Goal: Communication & Community: Participate in discussion

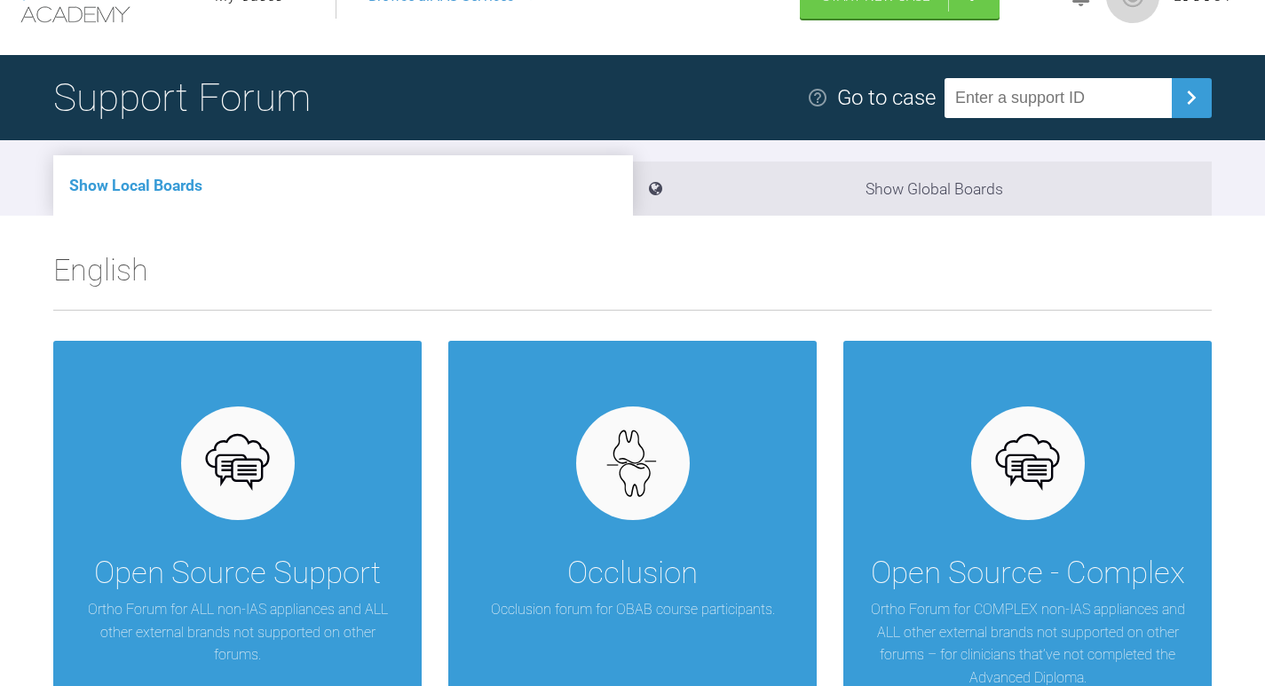
scroll to position [261, 0]
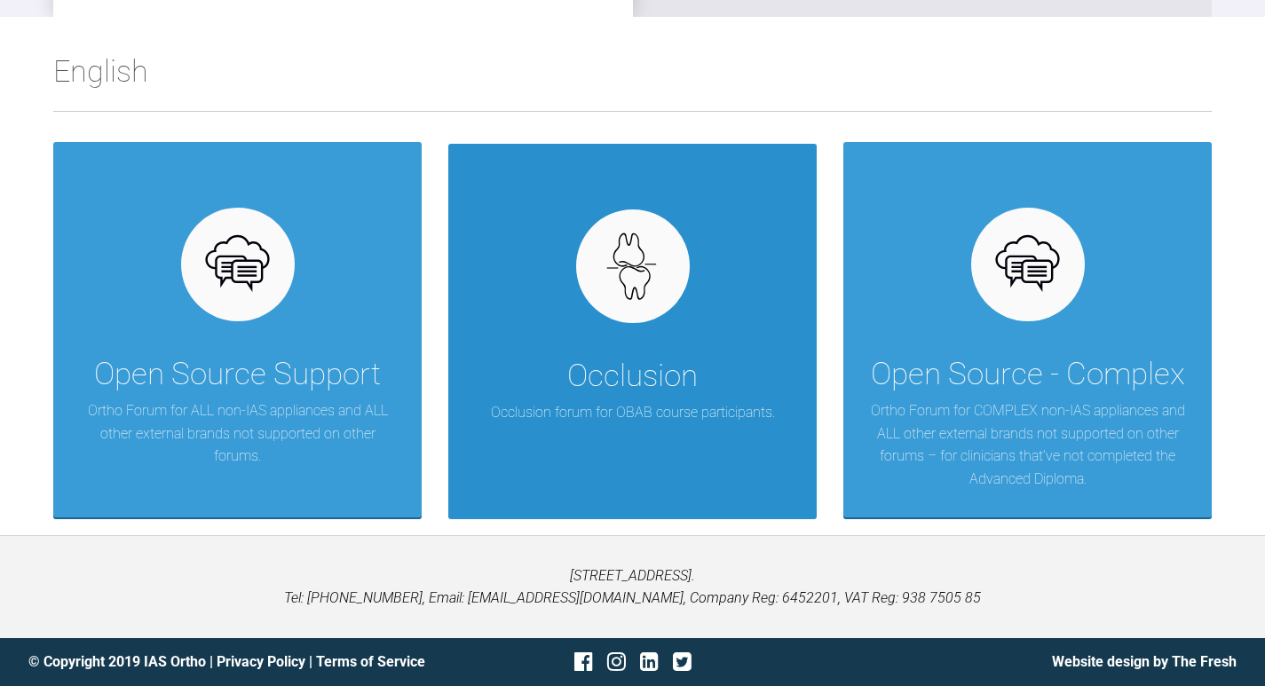
click at [619, 350] on div "Occlusion Occlusion forum for OBAB course participants." at bounding box center [632, 332] width 369 height 376
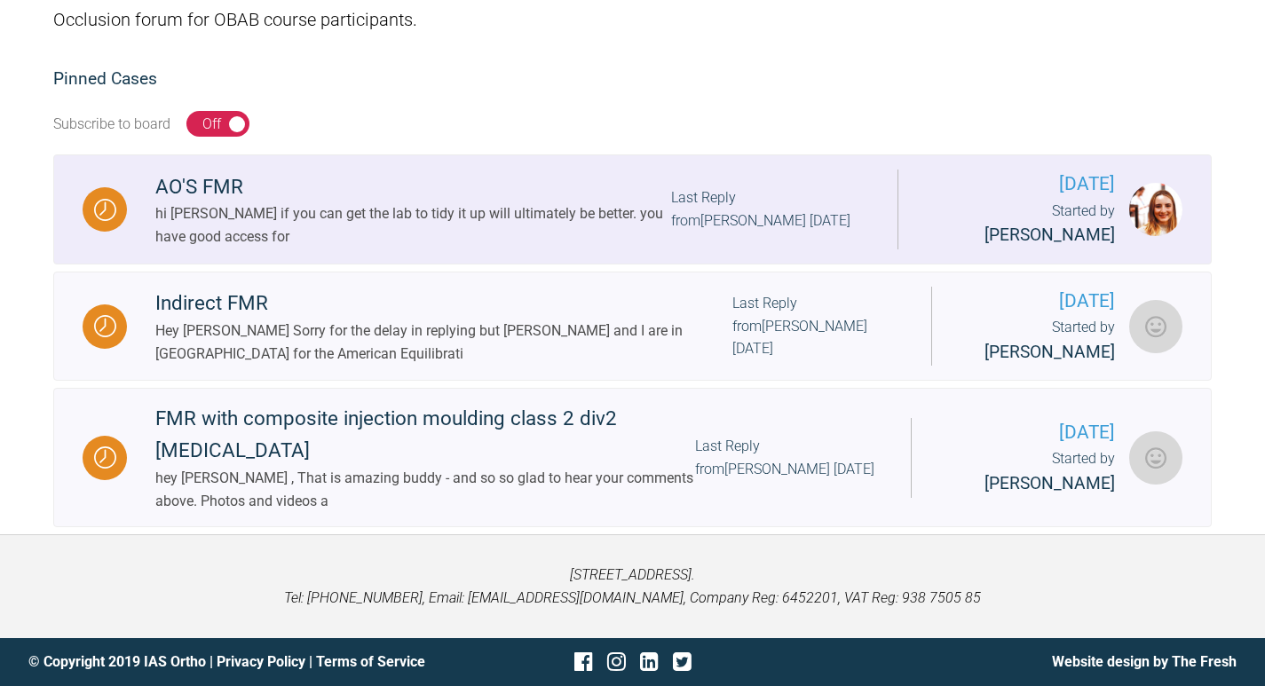
scroll to position [424, 0]
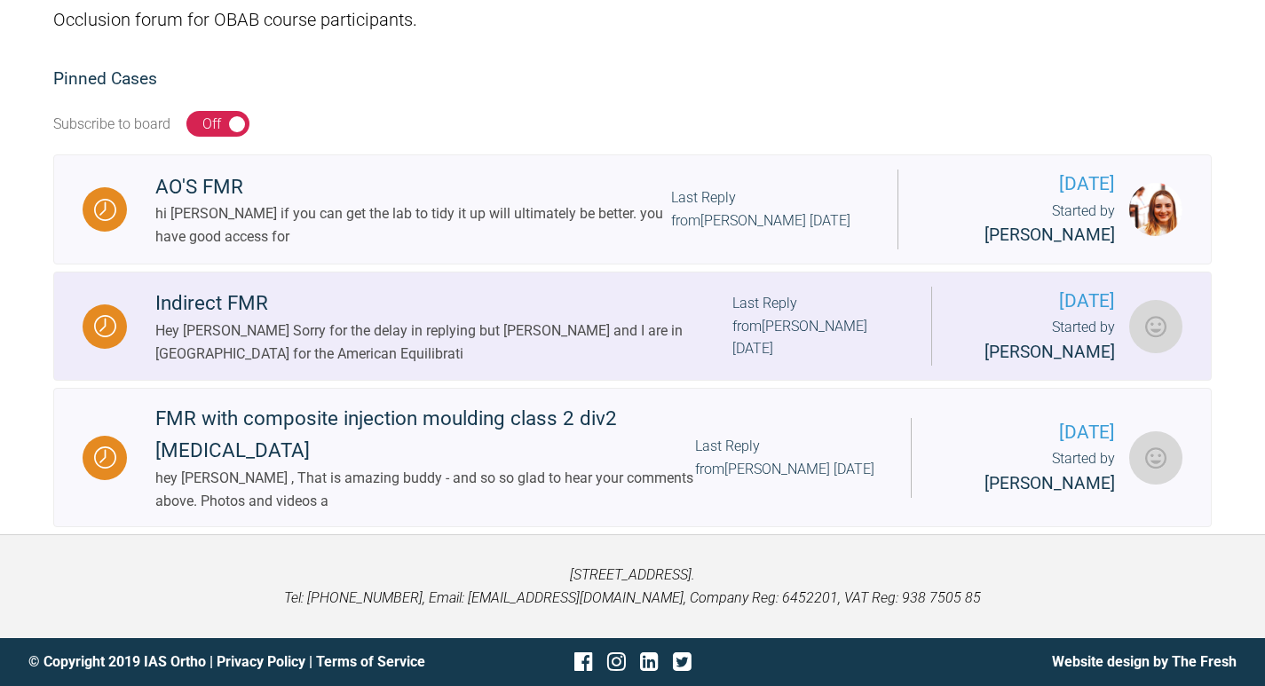
click at [459, 320] on div "Hey [PERSON_NAME] Sorry for the delay in replying but [PERSON_NAME] and I are i…" at bounding box center [443, 342] width 577 height 45
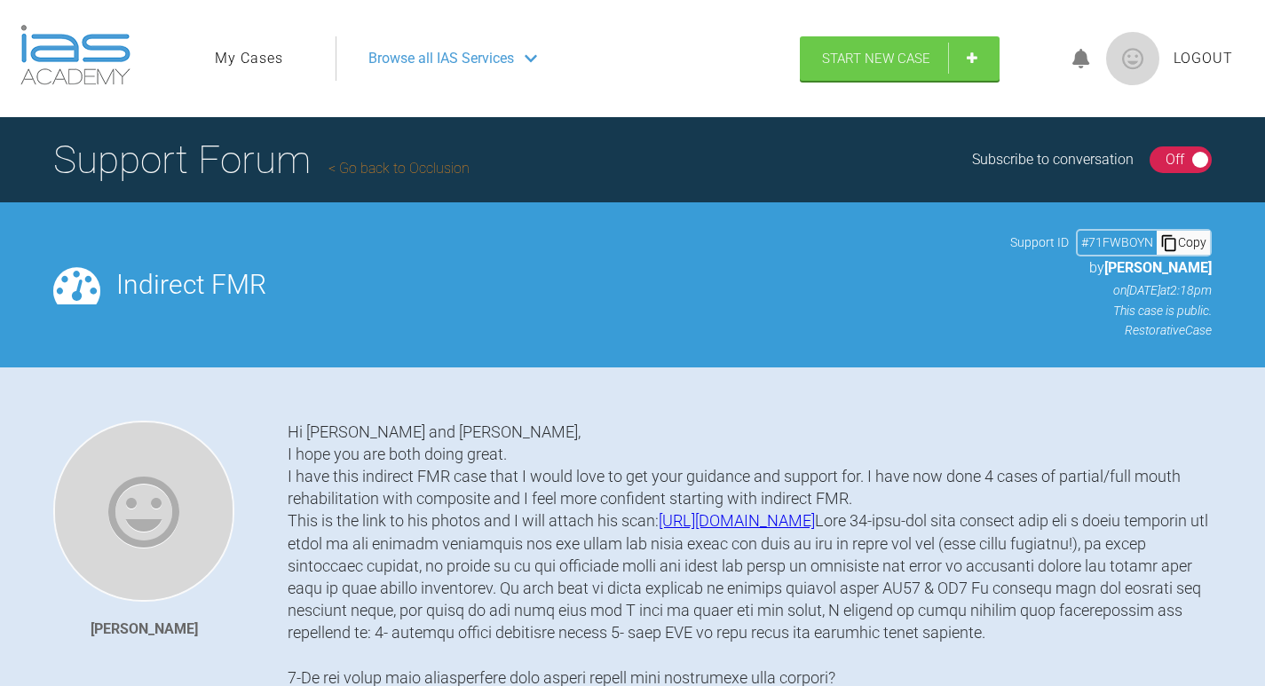
click at [398, 167] on link "Go back to Occlusion" at bounding box center [399, 168] width 141 height 17
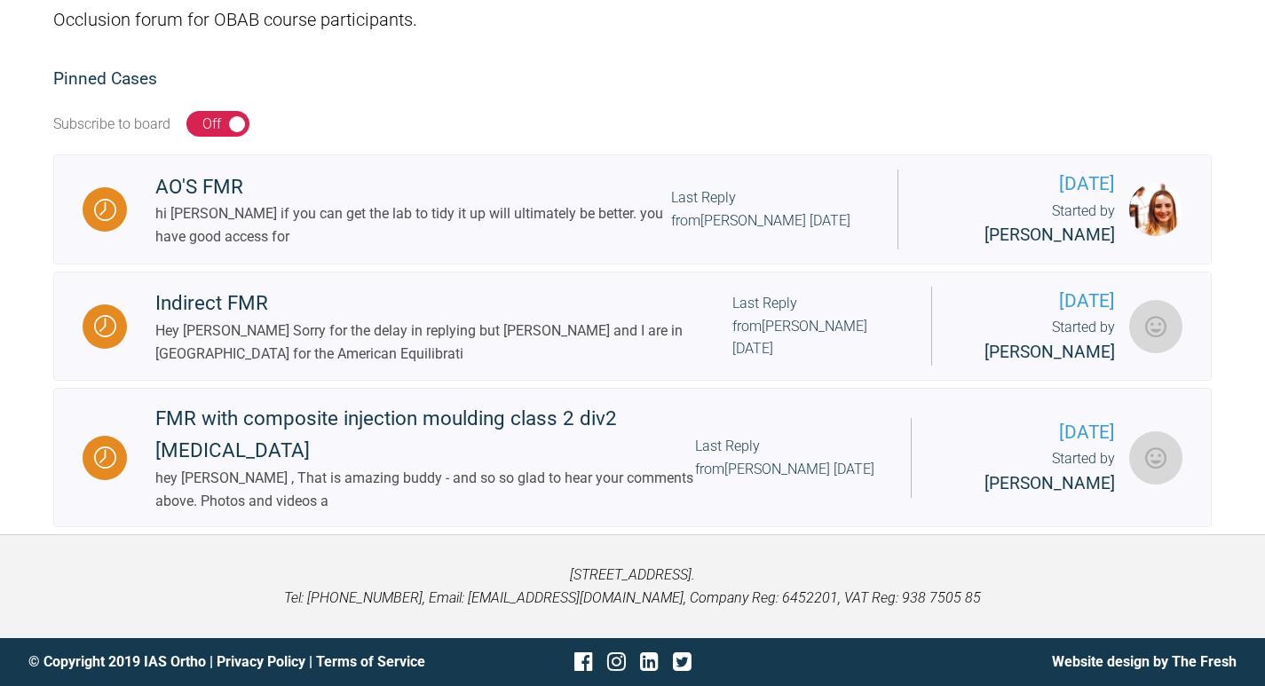
scroll to position [355, 0]
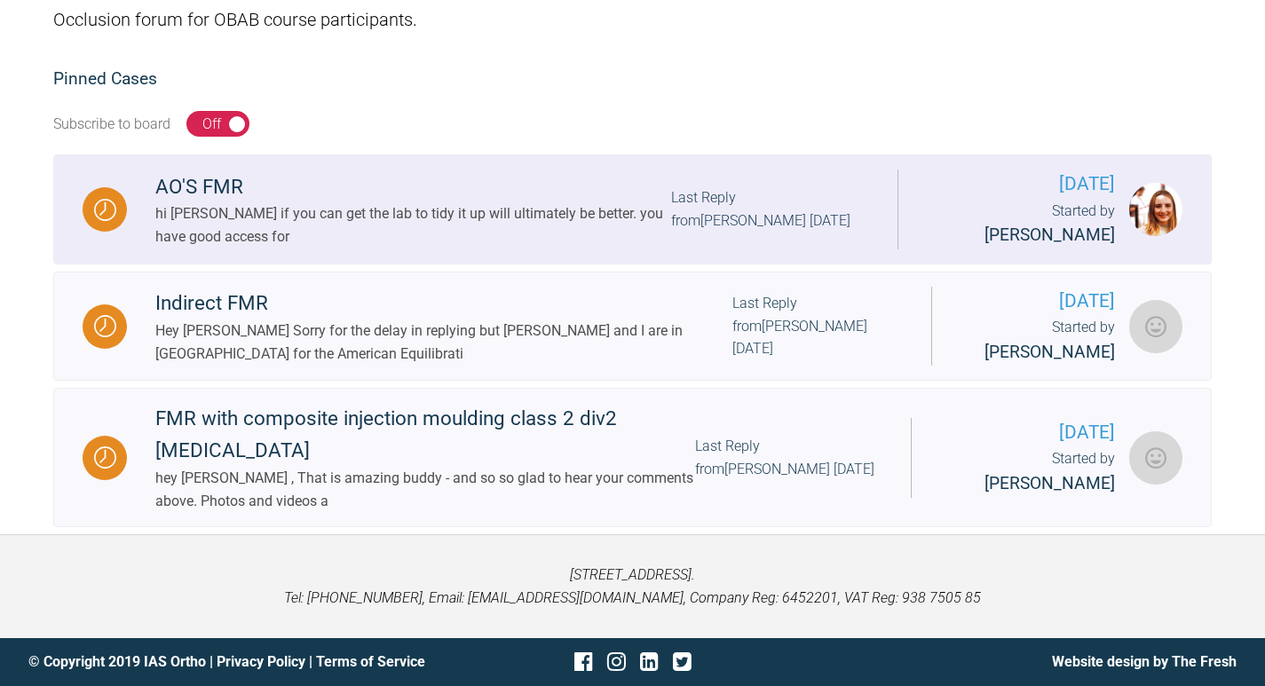
click at [374, 177] on div "AO'S FMR" at bounding box center [413, 187] width 516 height 32
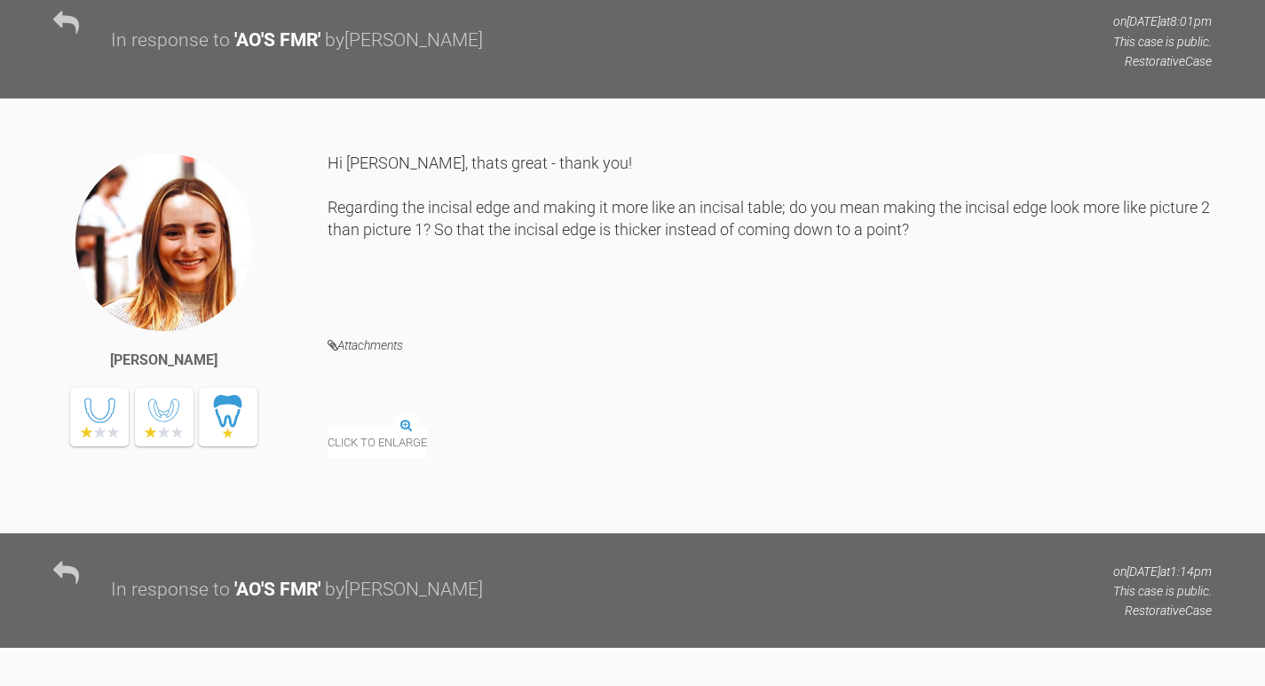
scroll to position [9176, 0]
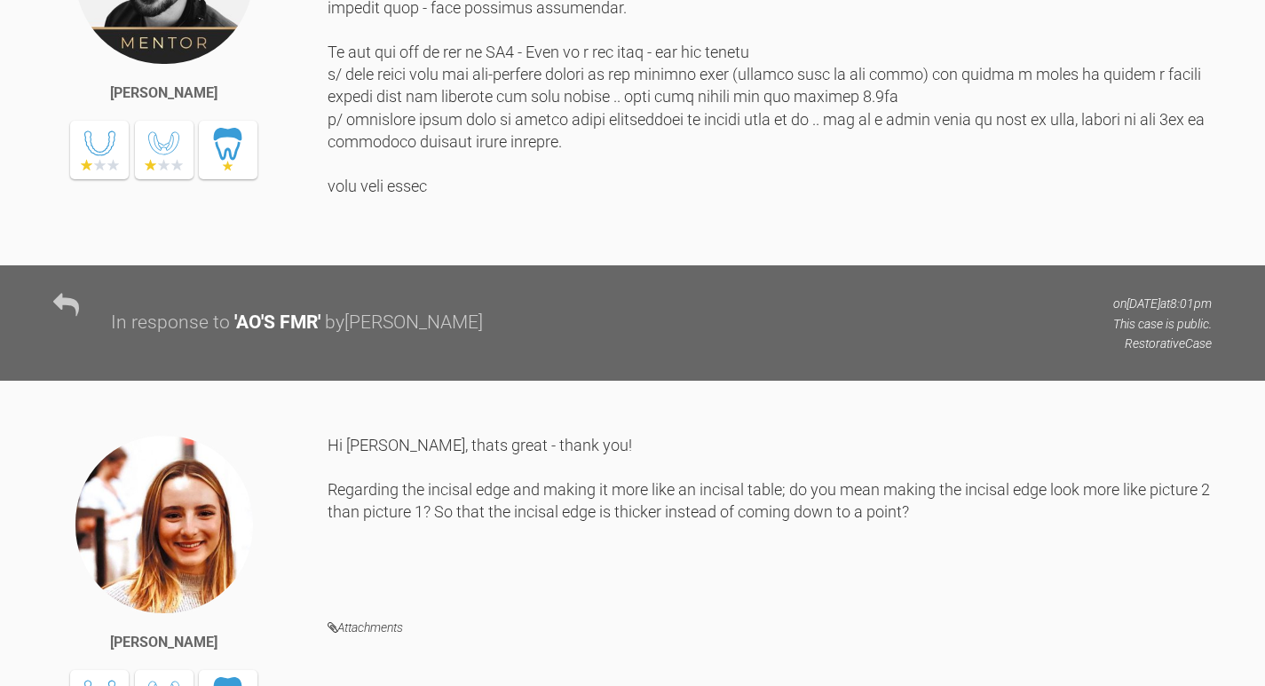
drag, startPoint x: 830, startPoint y: 266, endPoint x: 953, endPoint y: 266, distance: 122.5
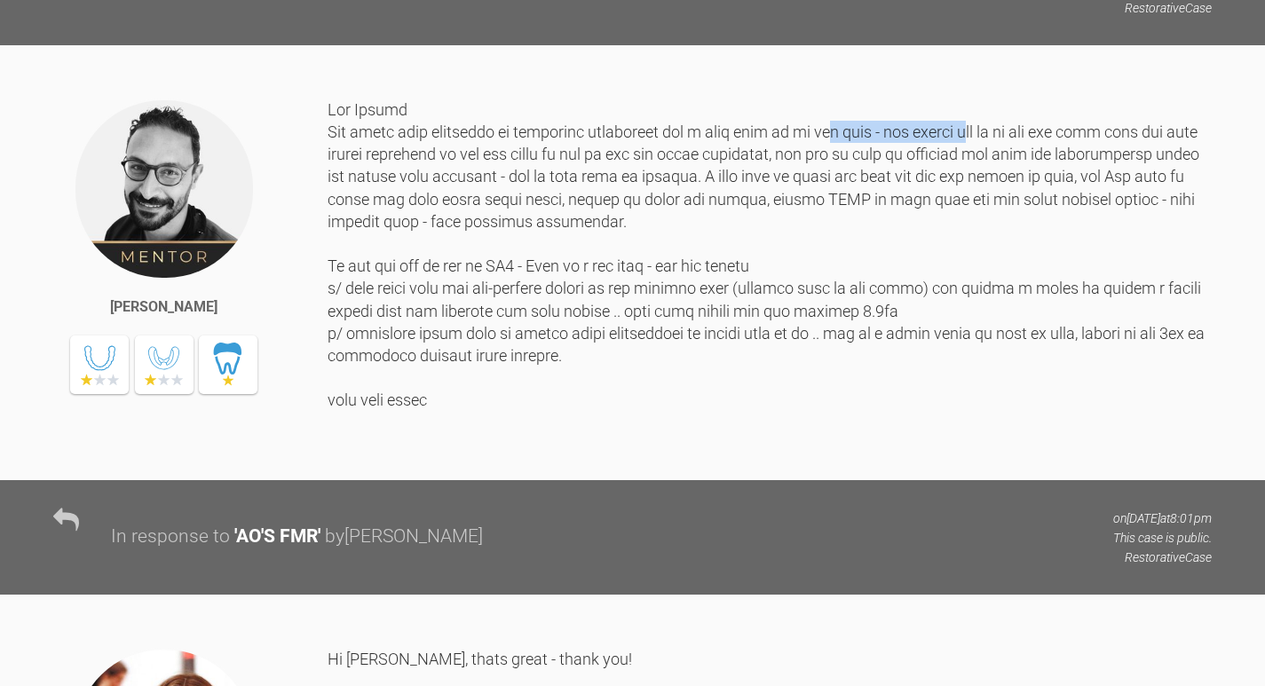
click at [953, 266] on div at bounding box center [770, 276] width 884 height 355
click at [1074, 261] on div at bounding box center [770, 276] width 884 height 355
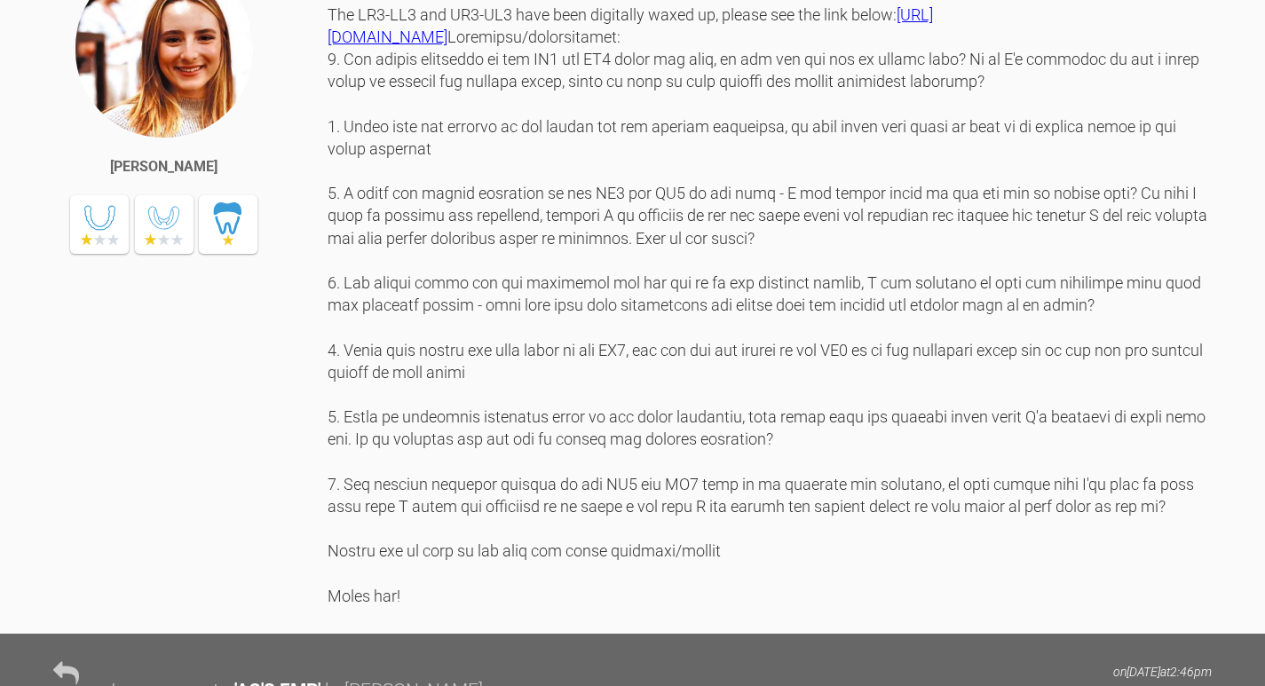
scroll to position [10952, 0]
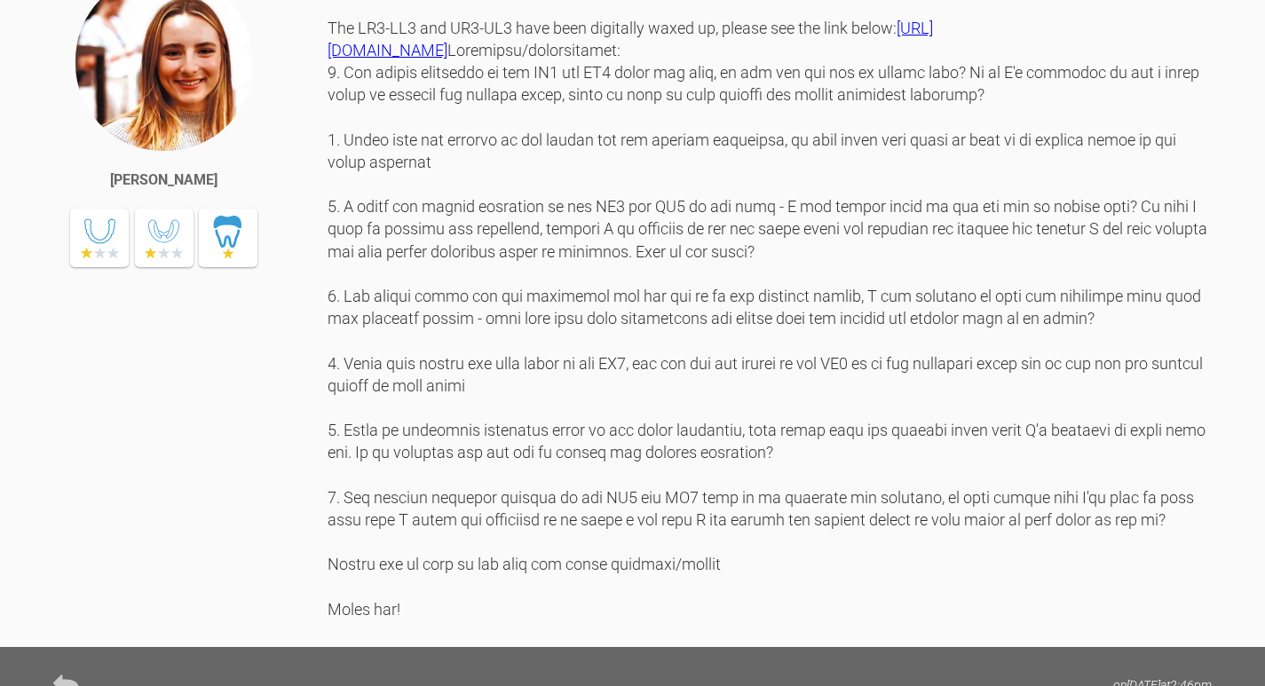
drag, startPoint x: 691, startPoint y: 208, endPoint x: 747, endPoint y: 218, distance: 56.9
click at [747, 59] on link "[URL][DOMAIN_NAME]" at bounding box center [631, 39] width 606 height 41
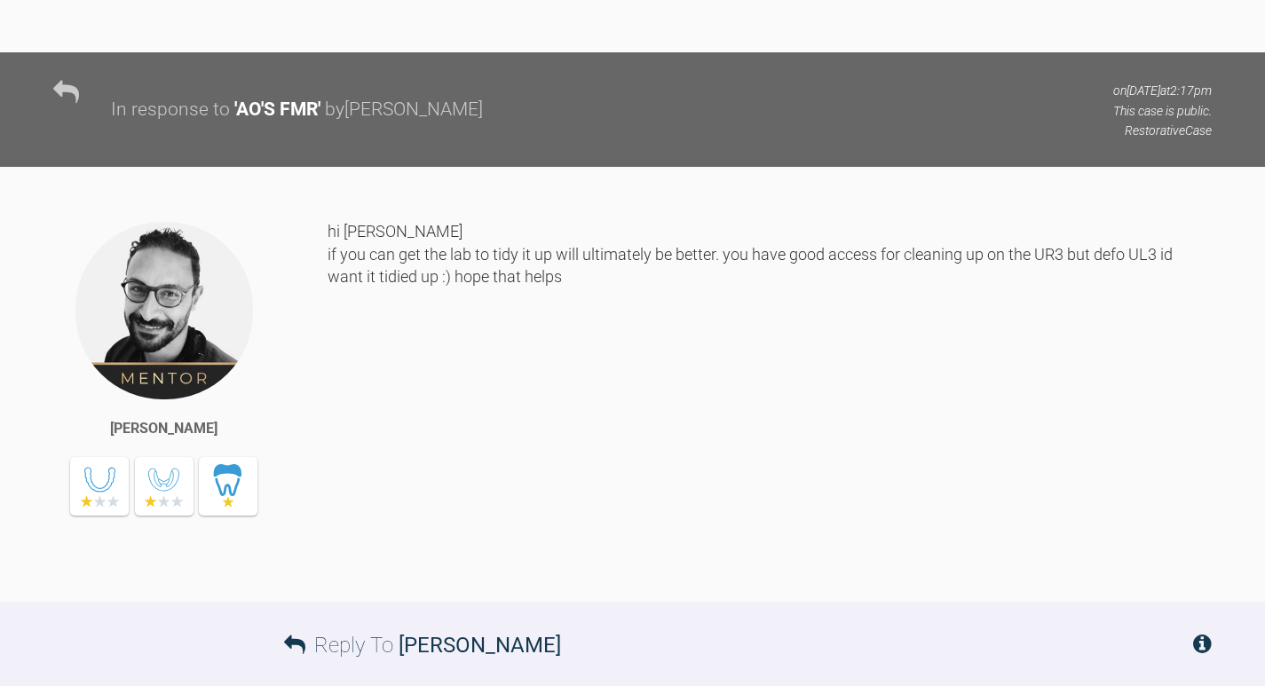
scroll to position [14859, 0]
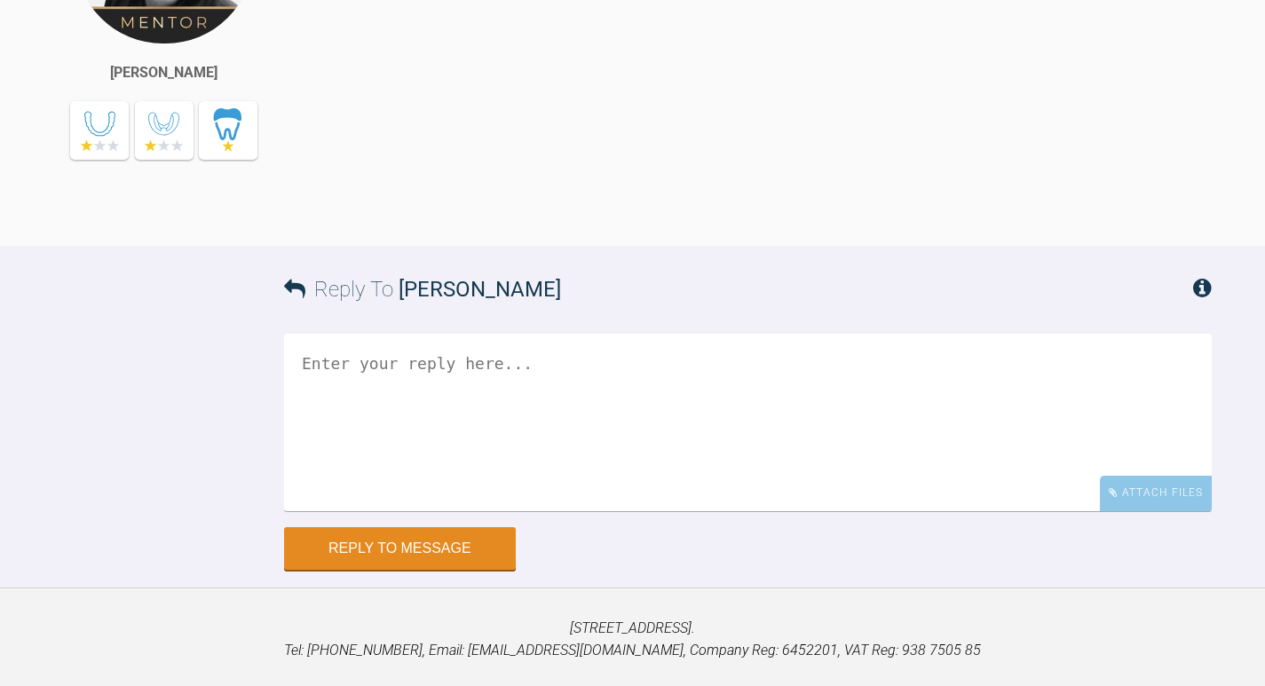
drag, startPoint x: 773, startPoint y: 337, endPoint x: 1268, endPoint y: 337, distance: 494.6
click at [618, 219] on div "hi [PERSON_NAME] if you can get the lab to tidy it up will ultimately be better…" at bounding box center [770, 41] width 884 height 355
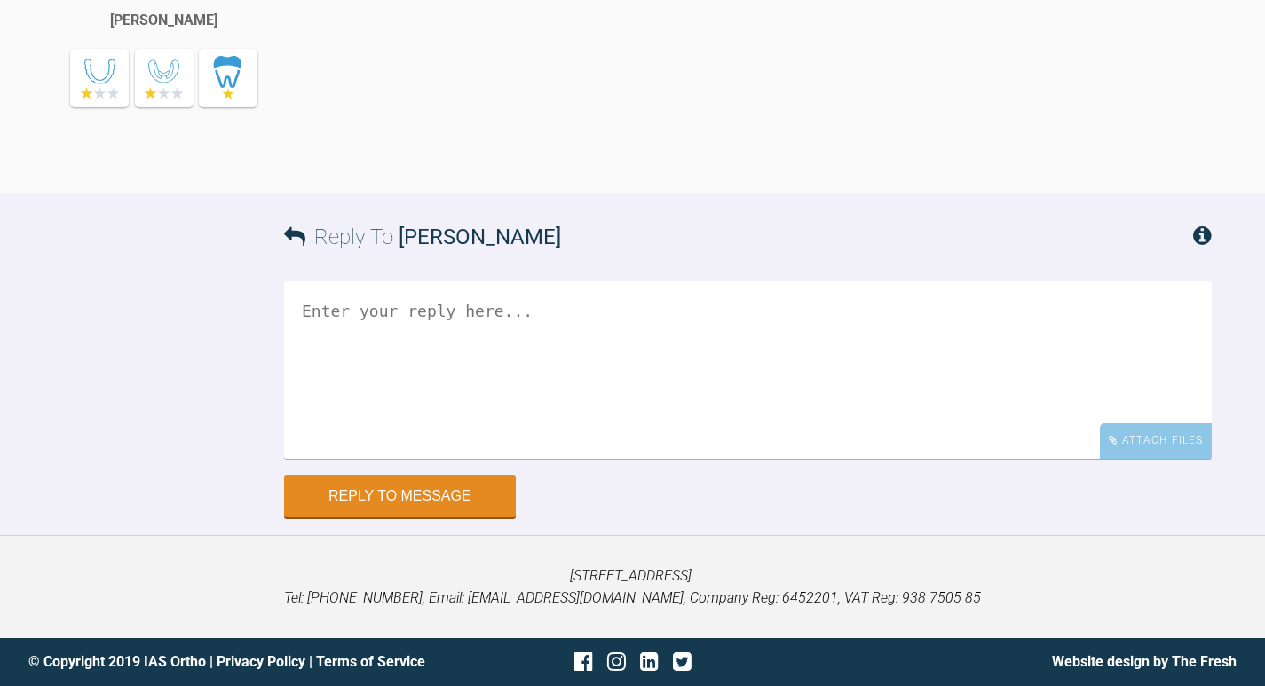
scroll to position [14817, 0]
